Goal: Information Seeking & Learning: Learn about a topic

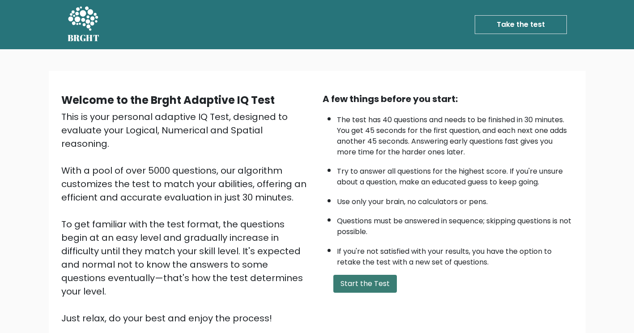
click at [362, 285] on button "Start the Test" at bounding box center [365, 284] width 64 height 18
click at [297, 192] on div "This is your personal adaptive IQ Test, designed to evaluate your Logical, Nume…" at bounding box center [186, 217] width 251 height 215
click at [170, 223] on div "This is your personal adaptive IQ Test, designed to evaluate your Logical, Nume…" at bounding box center [186, 217] width 251 height 215
click at [345, 188] on ul "The test has 40 questions and needs to be finished in 30 minutes. You get 45 se…" at bounding box center [448, 189] width 251 height 158
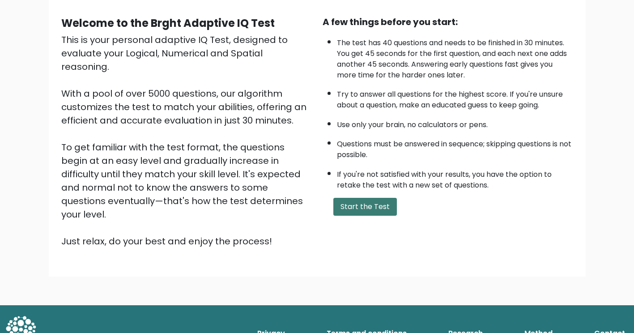
click at [364, 212] on button "Start the Test" at bounding box center [365, 207] width 64 height 18
click at [369, 204] on button "Start the Test" at bounding box center [365, 207] width 64 height 18
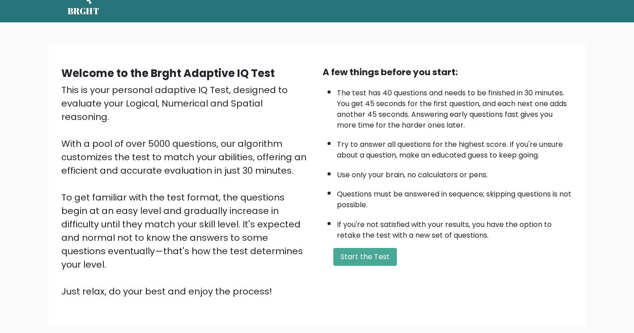
scroll to position [28, 0]
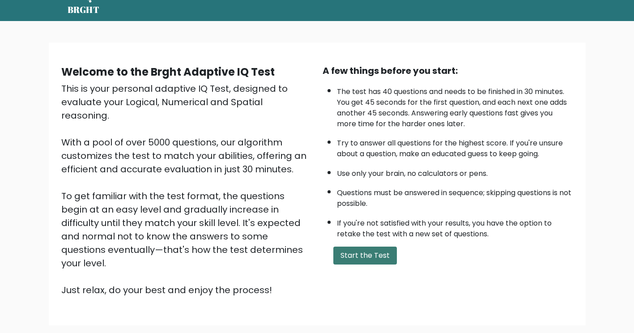
click at [371, 256] on button "Start the Test" at bounding box center [365, 256] width 64 height 18
click at [371, 259] on button "Start the Test" at bounding box center [365, 256] width 64 height 18
click at [371, 251] on button "Start the Test" at bounding box center [365, 256] width 64 height 18
click at [77, 72] on b "Welcome to the Brght Adaptive IQ Test" at bounding box center [168, 71] width 214 height 15
drag, startPoint x: 77, startPoint y: 72, endPoint x: 278, endPoint y: 99, distance: 202.4
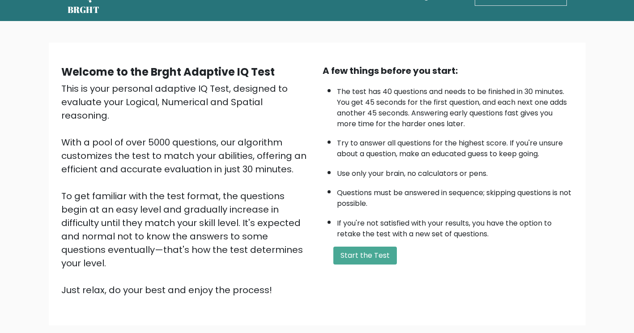
click at [278, 99] on div "Welcome to the Brght Adaptive IQ Test This is your personal adaptive IQ Test, d…" at bounding box center [186, 180] width 261 height 233
click at [321, 124] on div "A few things before you start: The test has 40 questions and needs to be finish…" at bounding box center [447, 180] width 261 height 233
click at [366, 250] on button "Start the Test" at bounding box center [365, 256] width 64 height 18
click at [368, 261] on button "Start the Test" at bounding box center [365, 256] width 64 height 18
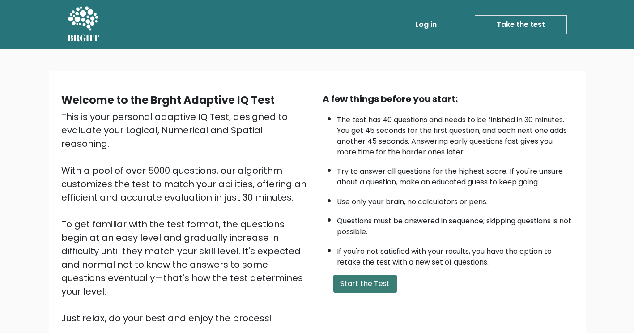
click at [368, 281] on button "Start the Test" at bounding box center [365, 284] width 64 height 18
